Goal: Information Seeking & Learning: Check status

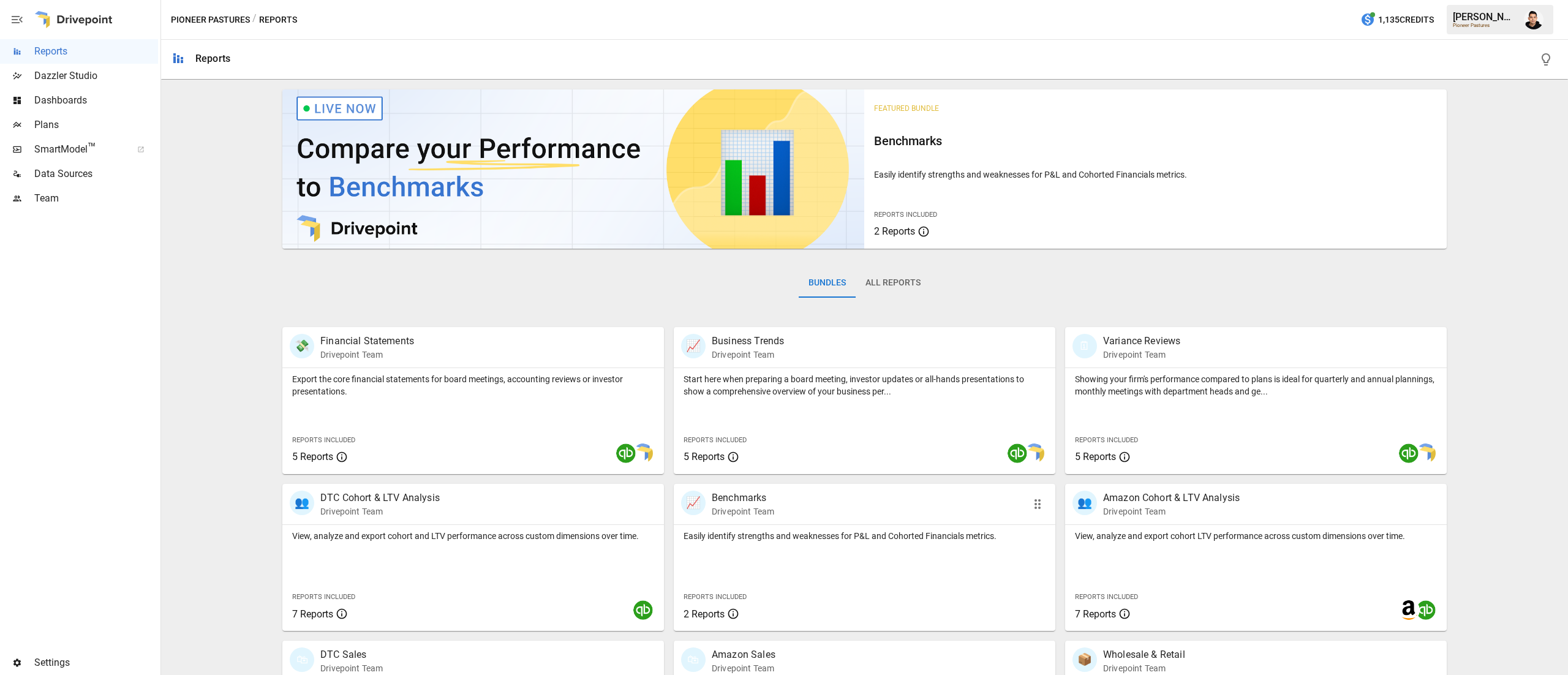
scroll to position [118, 0]
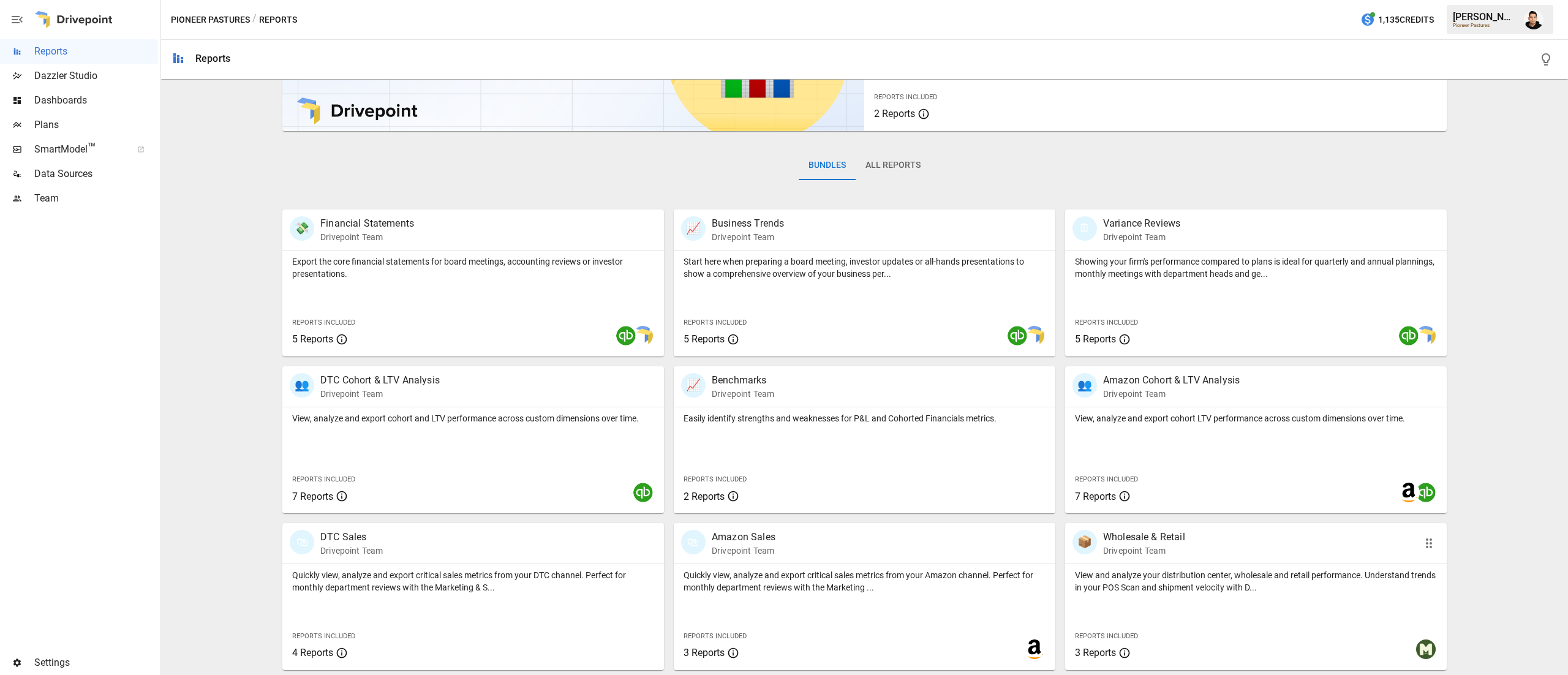
click at [1139, 545] on p "Drivepoint Team" at bounding box center [1145, 550] width 82 height 12
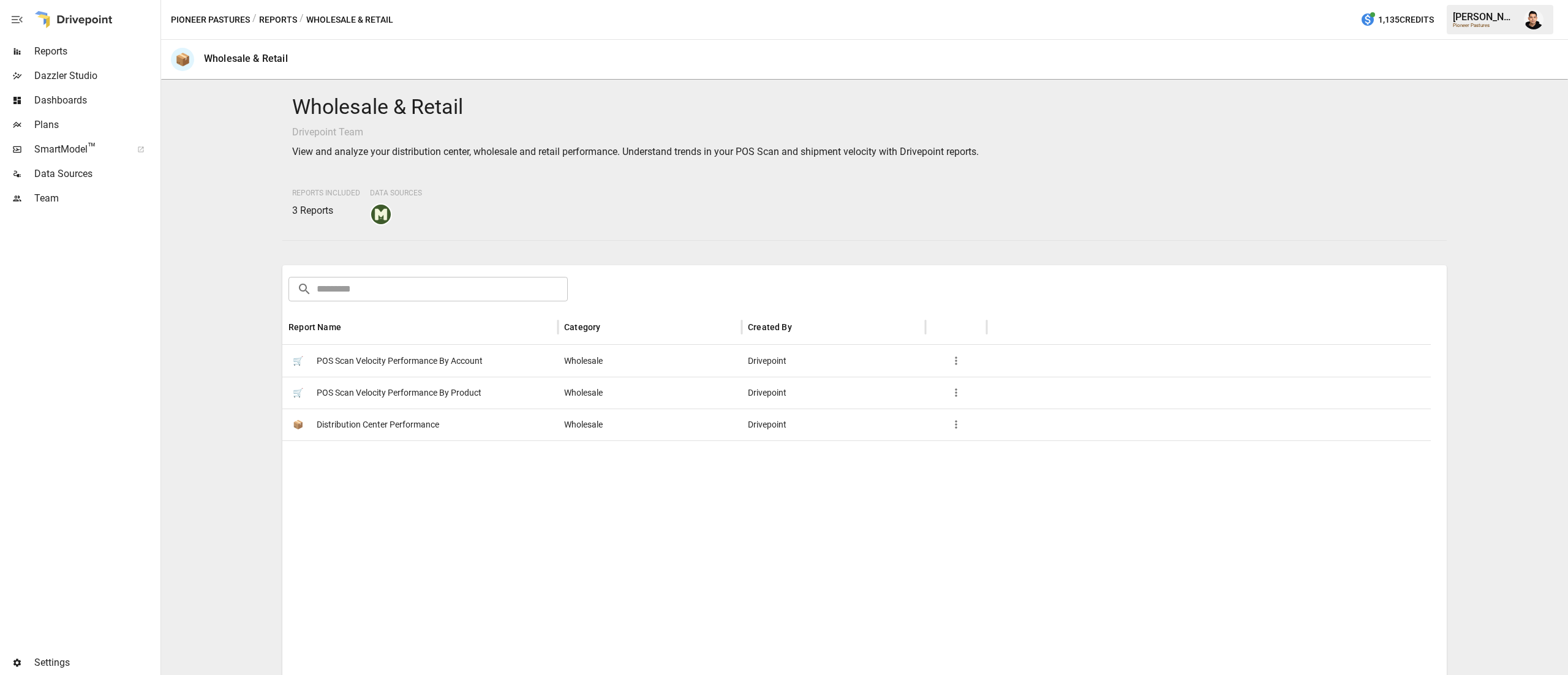
click at [432, 391] on span "POS Scan Velocity Performance By Product" at bounding box center [399, 393] width 165 height 31
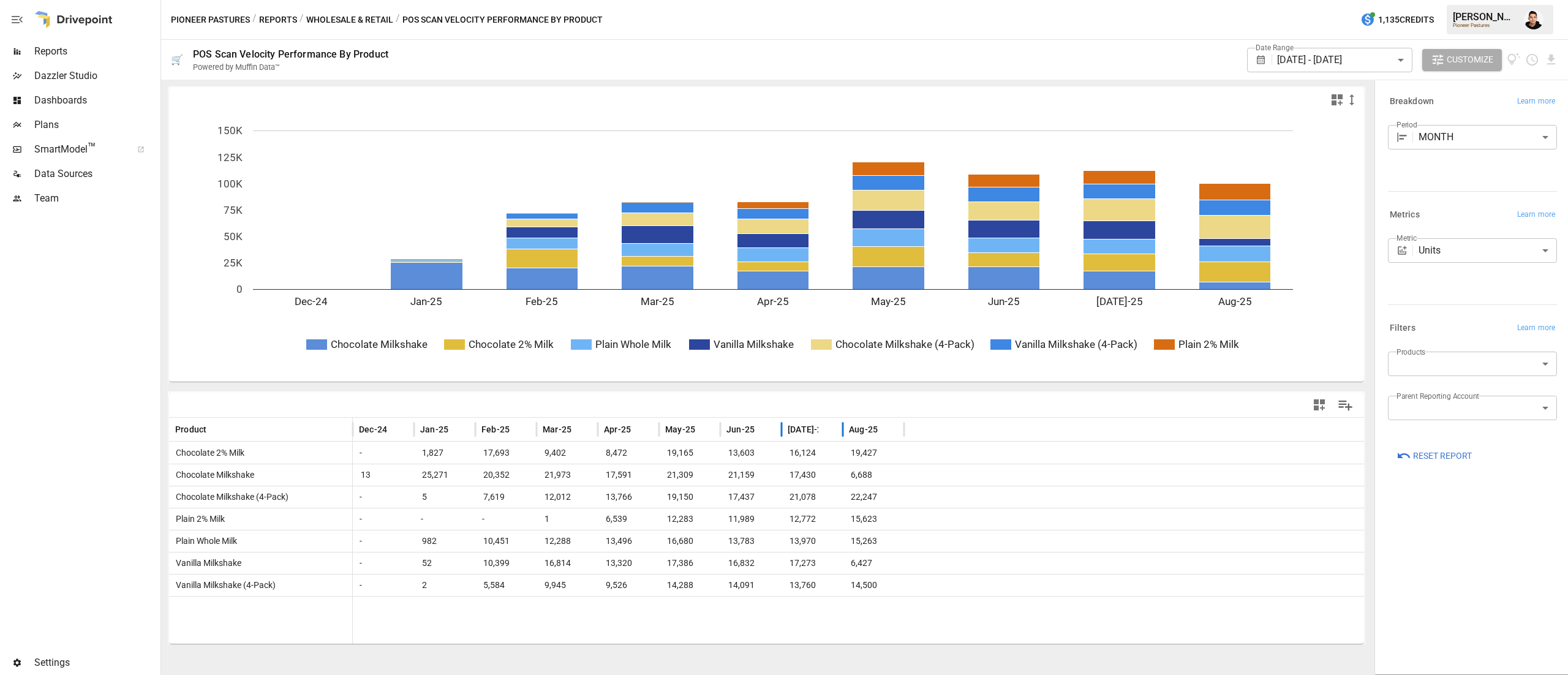
click at [808, 428] on span "[DATE]-25" at bounding box center [808, 429] width 40 height 12
click at [797, 420] on div "[DATE]-25" at bounding box center [812, 429] width 49 height 23
click at [1480, 0] on body "Reports Dazzler Studio Dashboards Plans SmartModel ™ Data Sources Team Settings…" at bounding box center [784, 0] width 1568 height 0
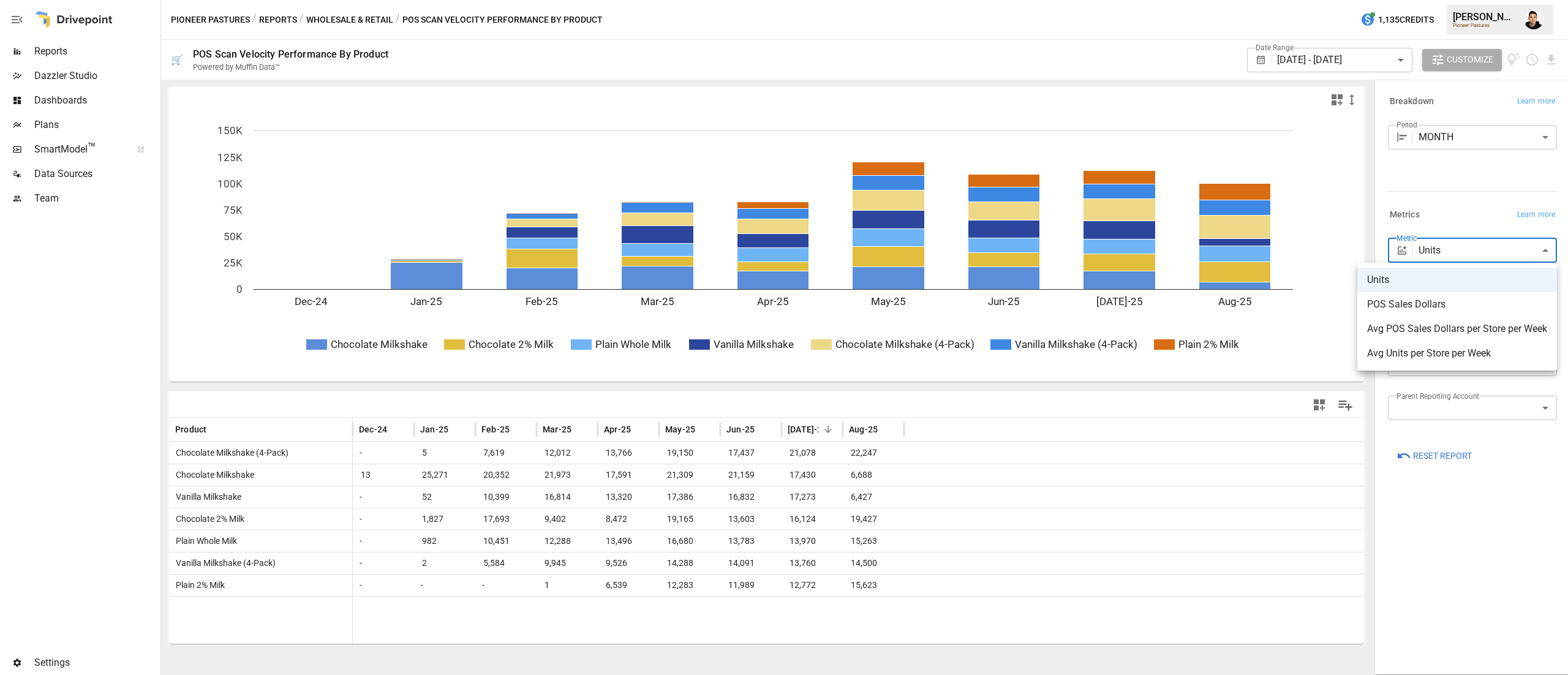
click at [1437, 308] on span "POS Sales Dollars" at bounding box center [1457, 304] width 180 height 14
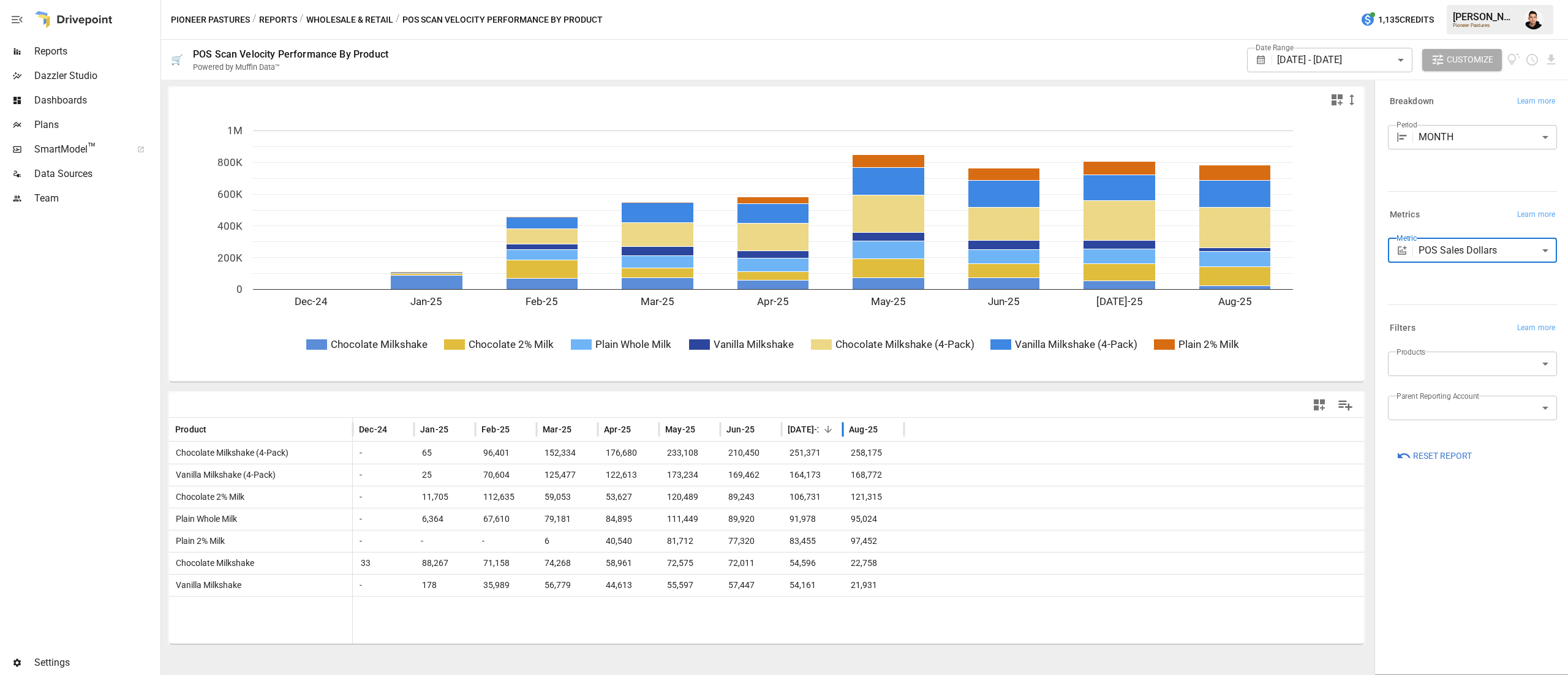
click at [804, 426] on span "[DATE]-25" at bounding box center [808, 429] width 40 height 12
click at [799, 425] on span "[DATE]-25" at bounding box center [808, 429] width 40 height 12
click at [1436, 0] on body "Reports Dazzler Studio Dashboards Plans SmartModel ™ Data Sources Team Settings…" at bounding box center [784, 0] width 1568 height 0
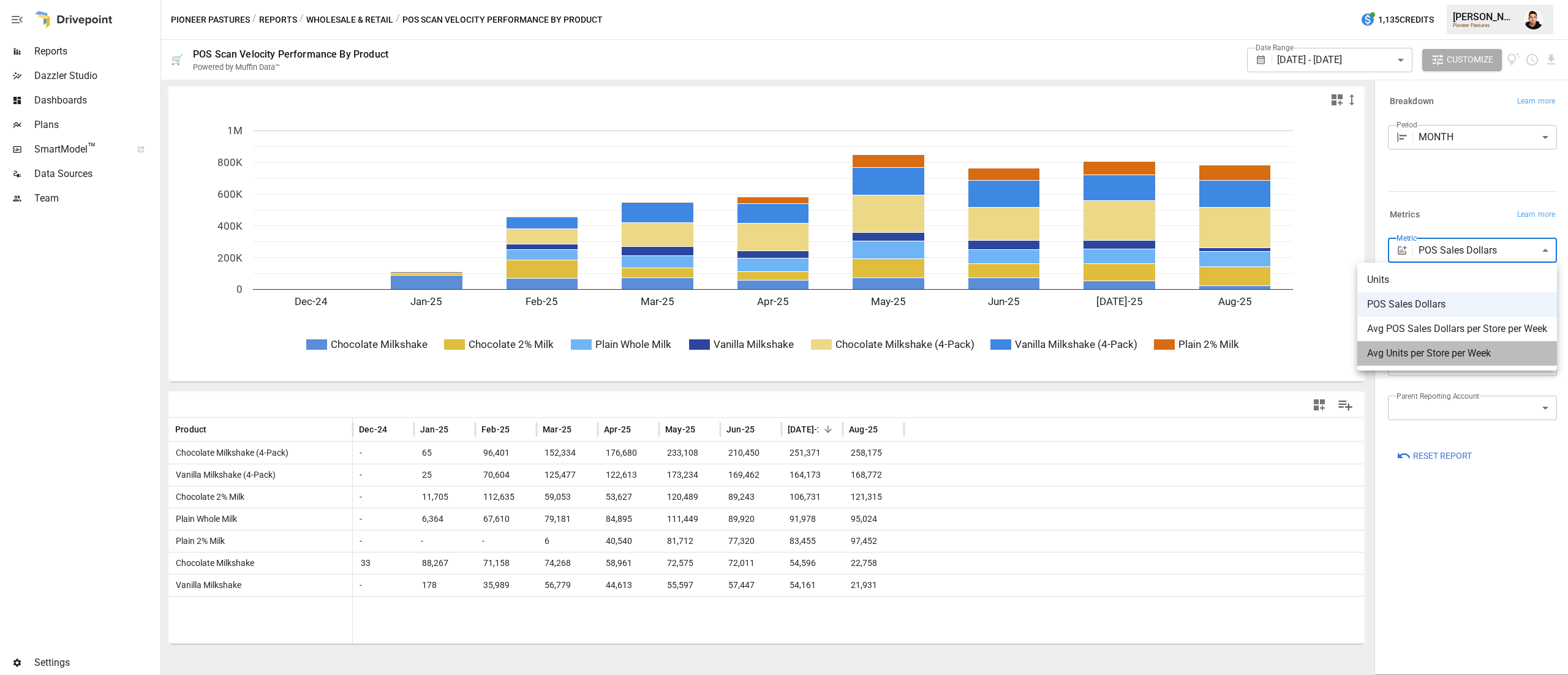
click at [1454, 356] on span "Avg Units per Store per Week" at bounding box center [1457, 353] width 180 height 14
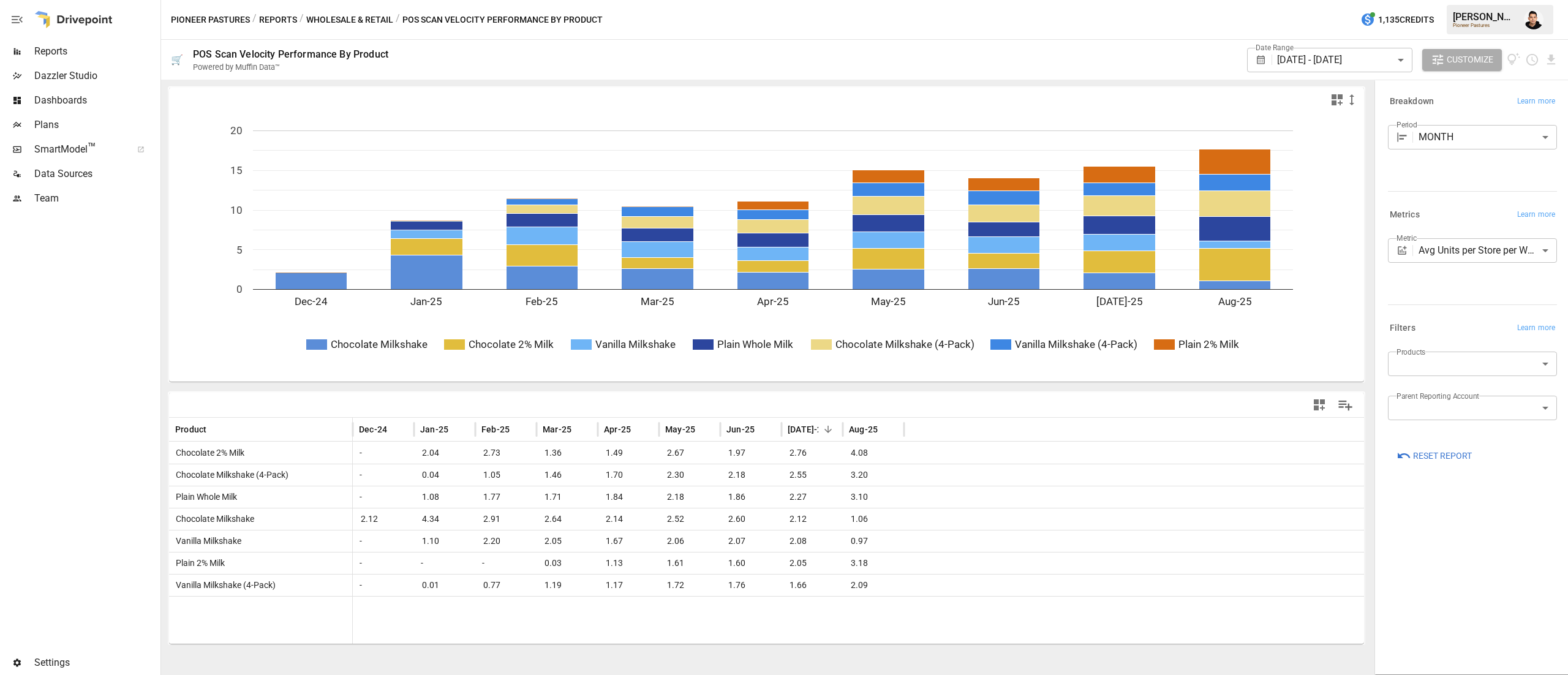
click at [1495, 0] on body "Reports Dazzler Studio Dashboards Plans SmartModel ™ Data Sources Team Settings…" at bounding box center [784, 0] width 1568 height 0
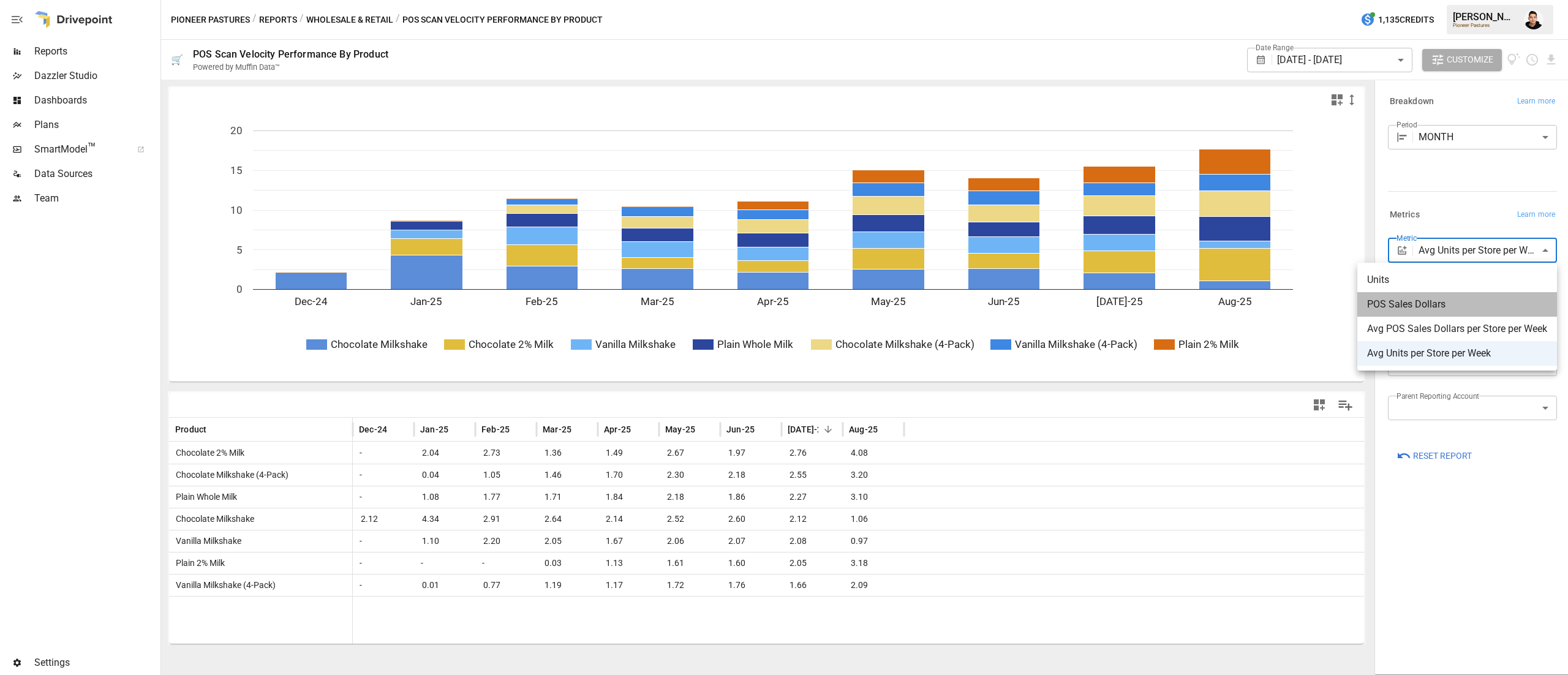
click at [1466, 301] on span "POS Sales Dollars" at bounding box center [1457, 304] width 180 height 14
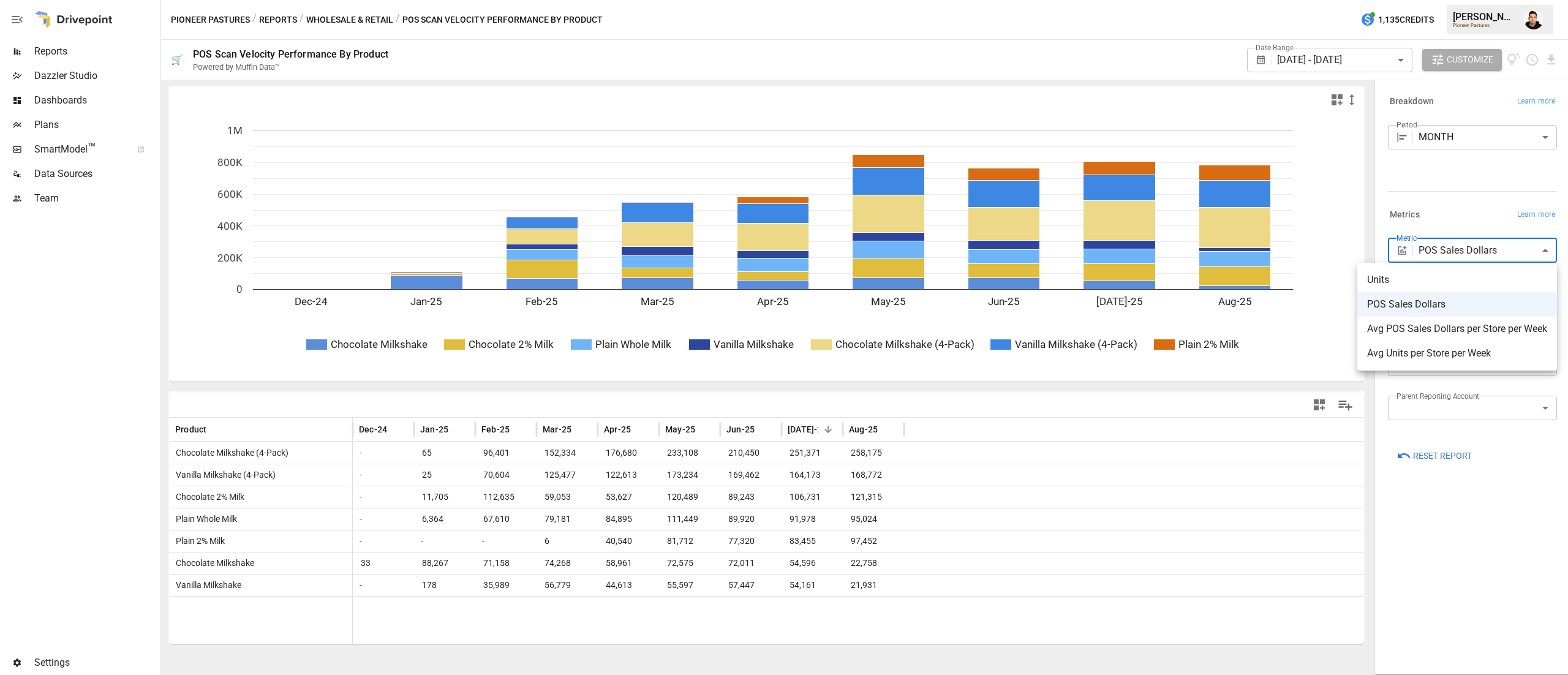
click at [1487, 0] on body "Reports Dazzler Studio Dashboards Plans SmartModel ™ Data Sources Team Settings…" at bounding box center [784, 0] width 1568 height 0
click at [1464, 346] on span "Avg Units per Store per Week" at bounding box center [1457, 353] width 180 height 14
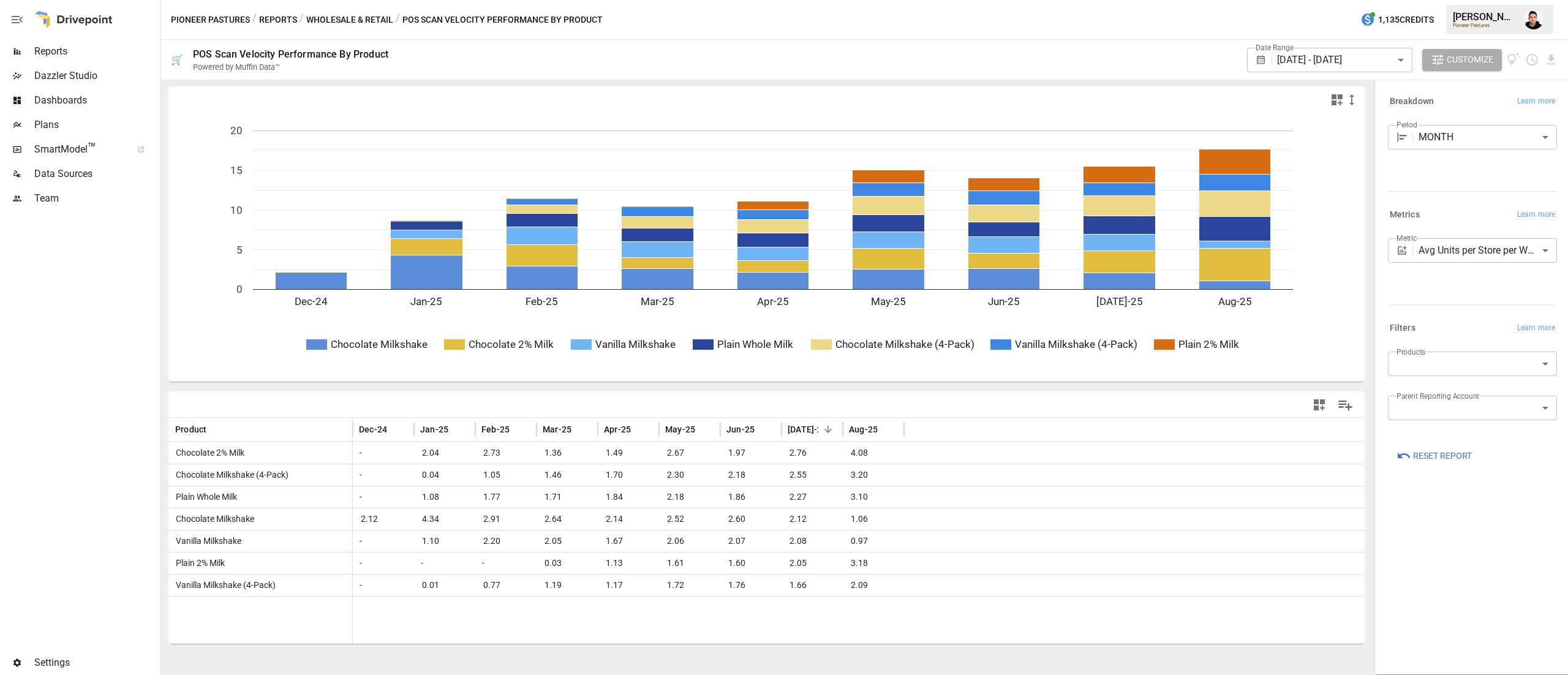
click at [1453, 0] on body "Reports Dazzler Studio Dashboards Plans SmartModel ™ Data Sources Team Settings…" at bounding box center [784, 0] width 1568 height 0
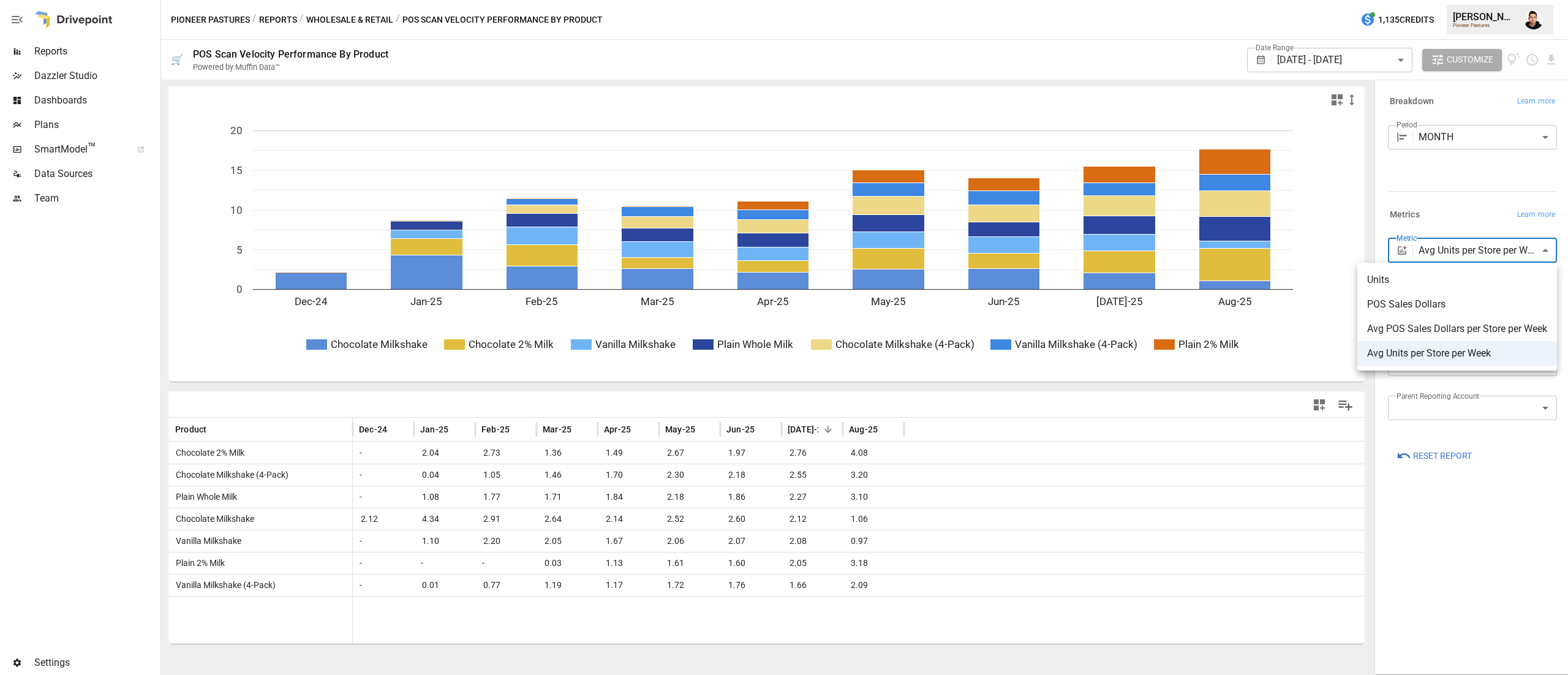
click at [1417, 305] on span "POS Sales Dollars" at bounding box center [1457, 304] width 180 height 14
type input "**********"
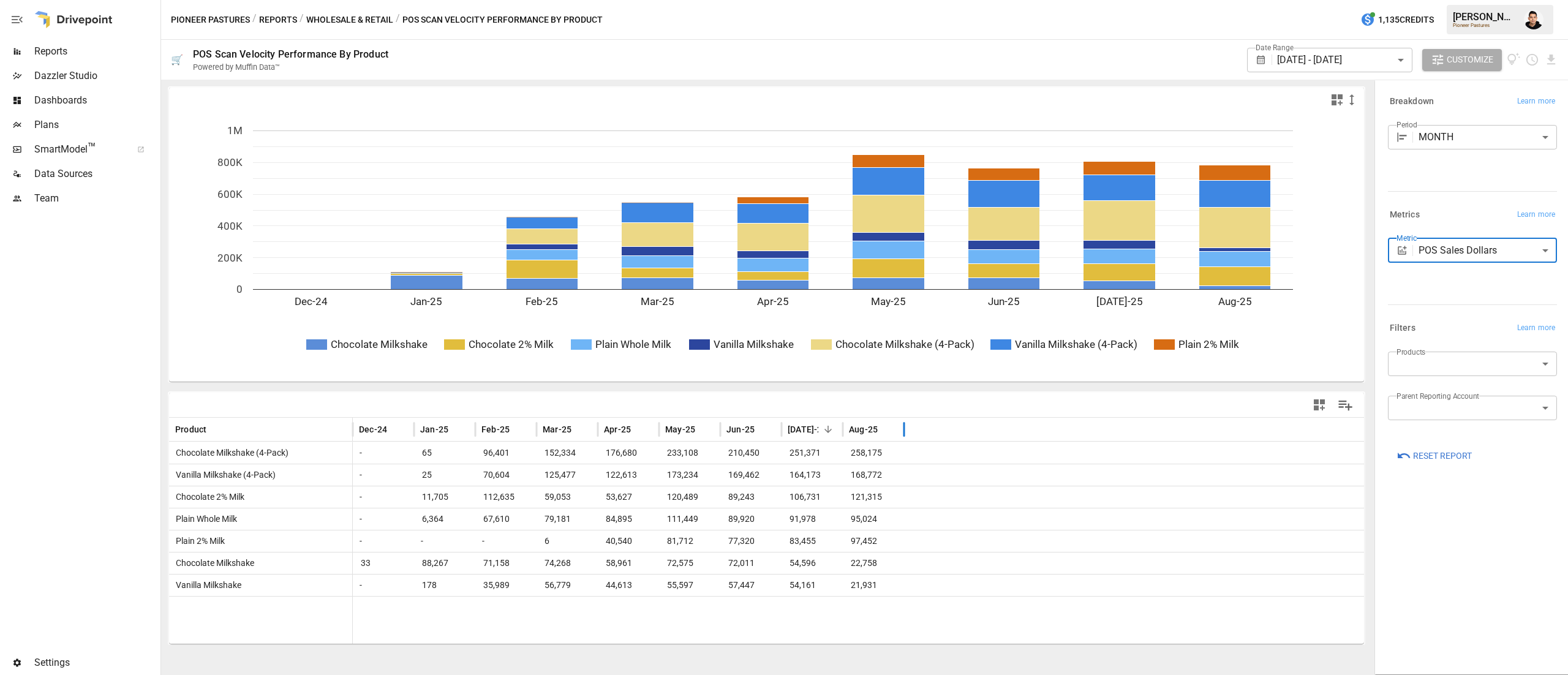
click at [858, 431] on span "Aug-25" at bounding box center [864, 429] width 29 height 12
click at [858, 426] on span "Aug-25" at bounding box center [864, 429] width 29 height 12
